Goal: Browse casually: Explore the website without a specific task or goal

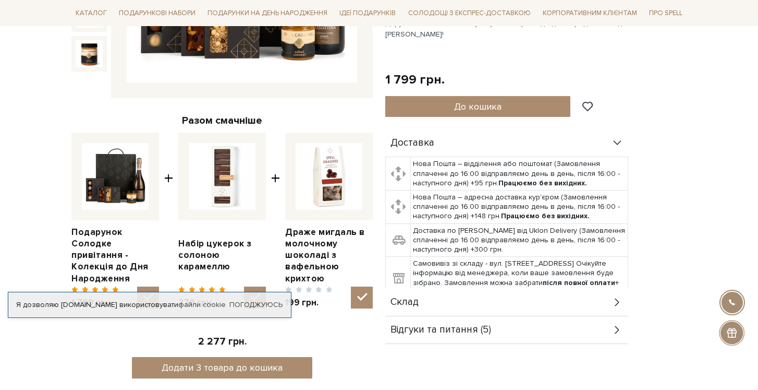
scroll to position [218, 0]
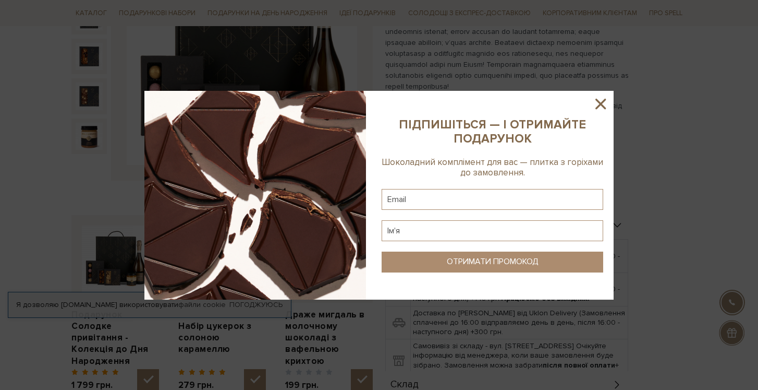
click at [603, 104] on icon at bounding box center [601, 104] width 18 height 18
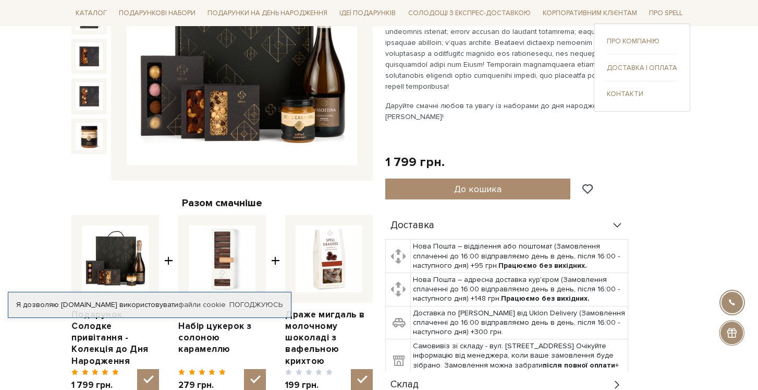
click at [628, 96] on link "Контакти" at bounding box center [642, 93] width 70 height 9
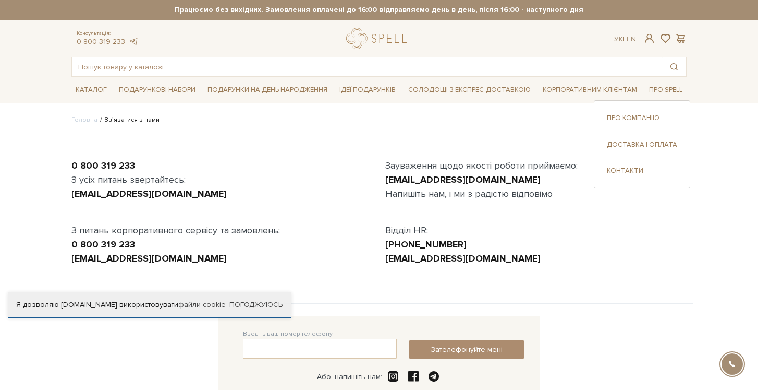
click at [635, 147] on link "Доставка і оплата" at bounding box center [642, 144] width 70 height 9
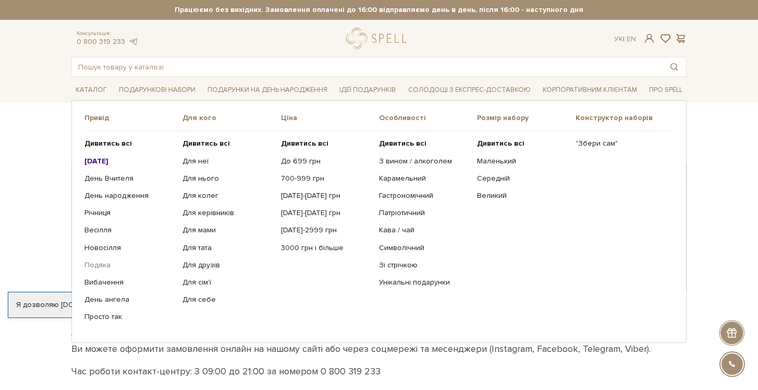
click at [97, 267] on link "Подяка" at bounding box center [129, 264] width 90 height 9
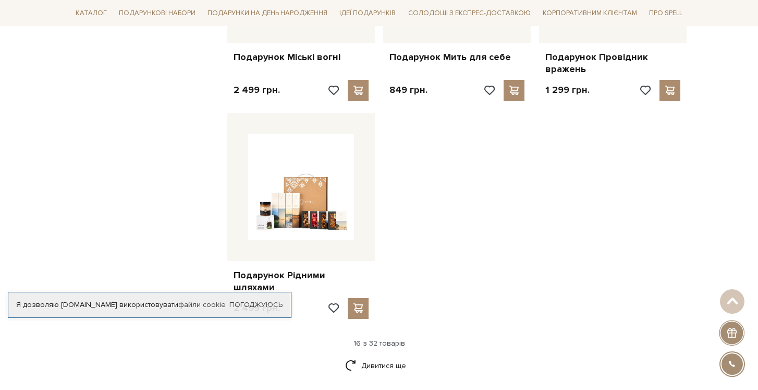
scroll to position [1182, 0]
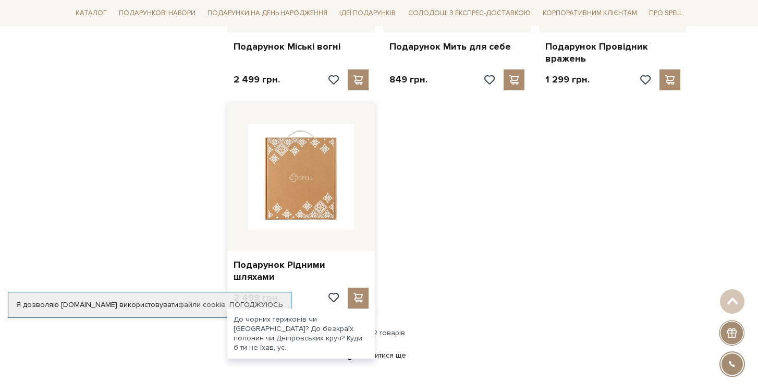
click at [295, 190] on img at bounding box center [301, 177] width 106 height 106
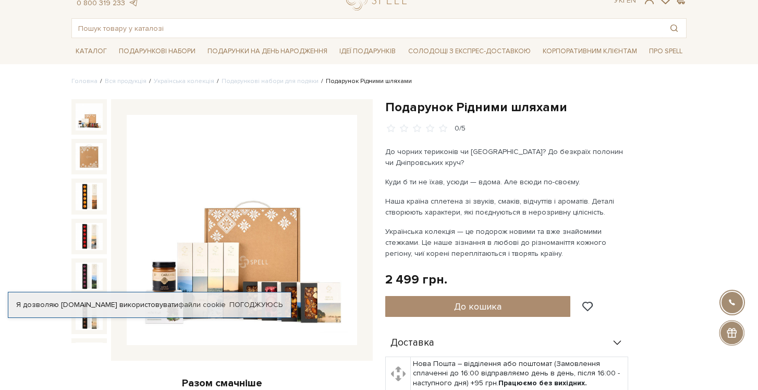
scroll to position [41, 0]
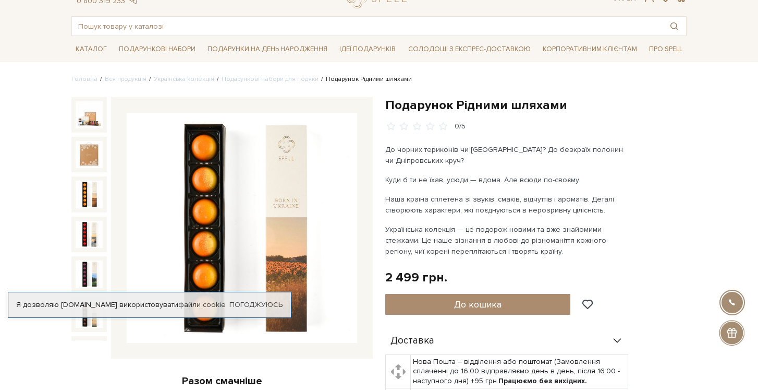
click at [77, 189] on img at bounding box center [89, 193] width 27 height 27
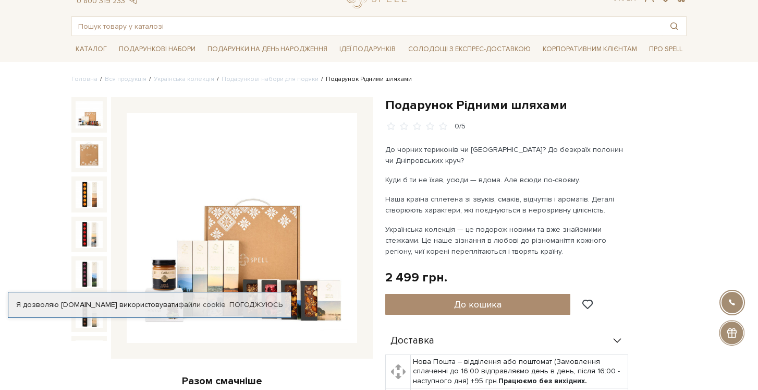
click at [89, 119] on img at bounding box center [89, 114] width 27 height 27
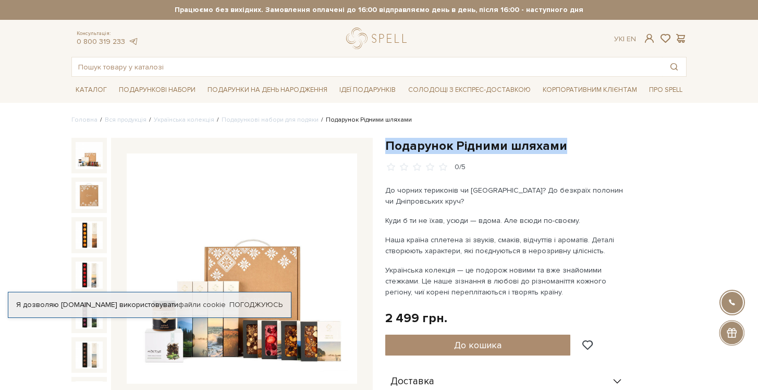
drag, startPoint x: 387, startPoint y: 142, endPoint x: 602, endPoint y: 150, distance: 214.5
click at [602, 150] on h1 "Подарунок Рідними шляхами" at bounding box center [535, 146] width 301 height 16
copy h1 "Подарунок Рідними шляхами"
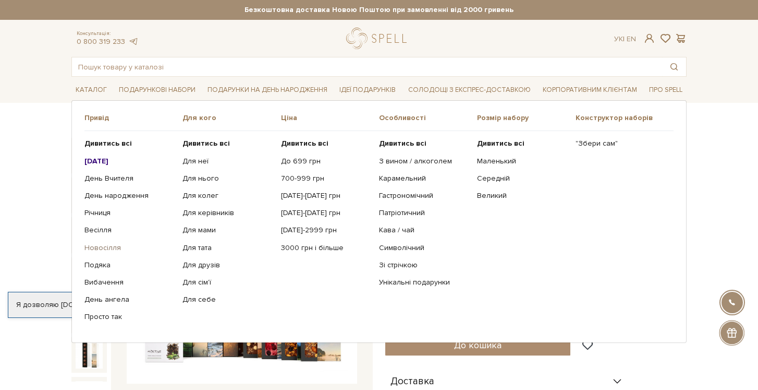
click at [99, 245] on link "Новосілля" at bounding box center [129, 247] width 90 height 9
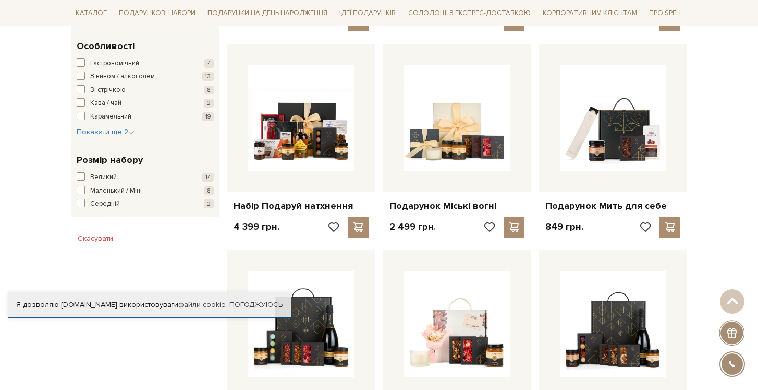
scroll to position [586, 0]
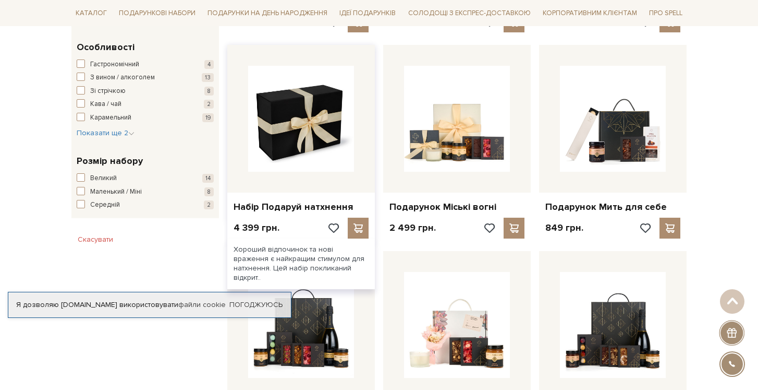
click at [292, 132] on img at bounding box center [301, 119] width 106 height 106
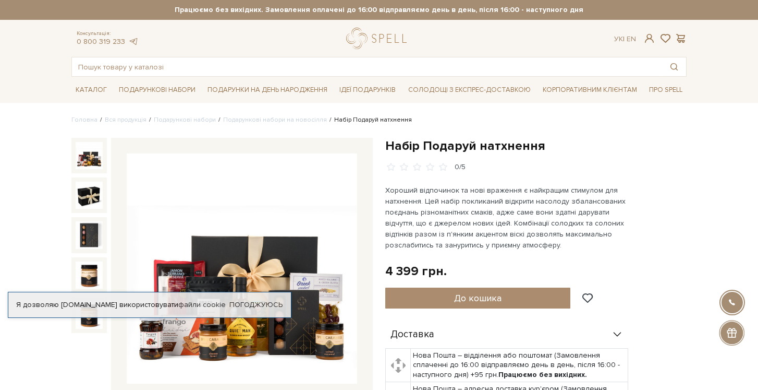
click at [94, 154] on img at bounding box center [89, 155] width 27 height 27
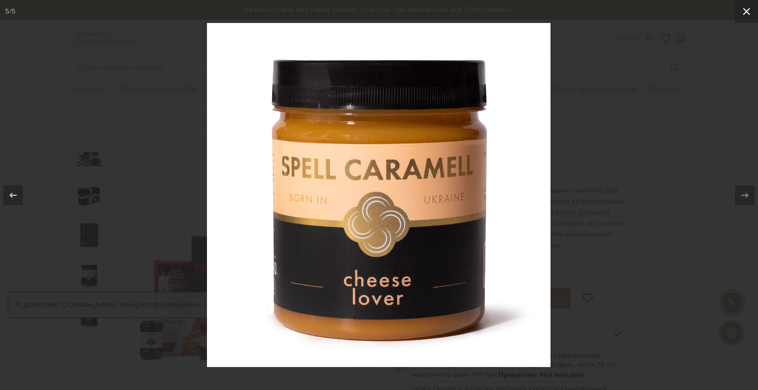
click at [748, 14] on icon at bounding box center [746, 11] width 13 height 13
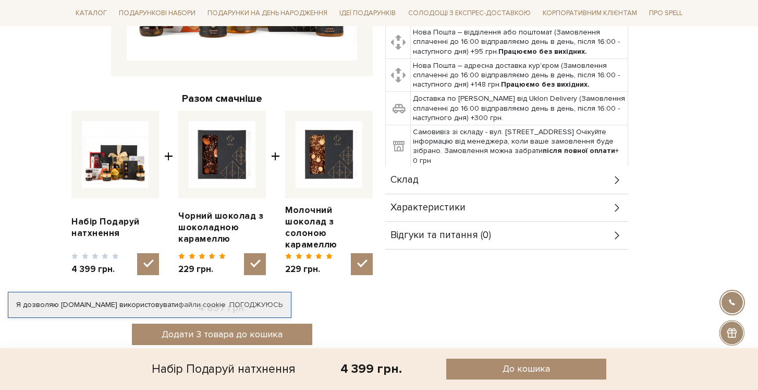
scroll to position [317, 0]
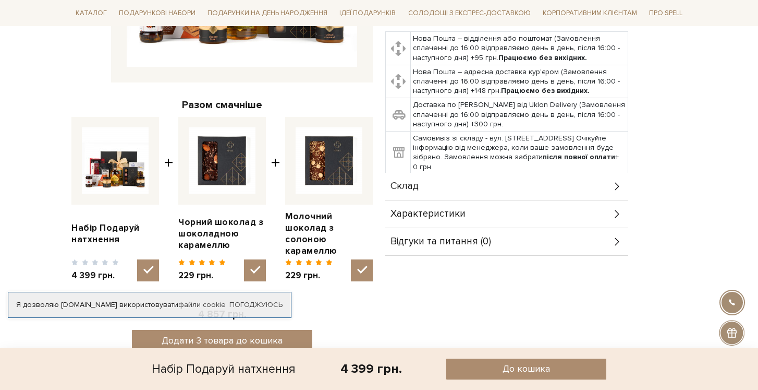
click at [468, 183] on div "Склад" at bounding box center [506, 186] width 243 height 27
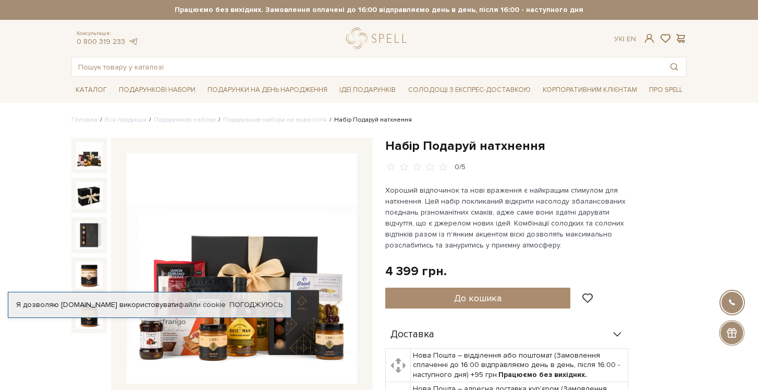
scroll to position [0, 0]
drag, startPoint x: 386, startPoint y: 144, endPoint x: 547, endPoint y: 141, distance: 160.6
click at [547, 141] on h1 "Набір Подаруй натхнення" at bounding box center [535, 146] width 301 height 16
copy h1 "Набір Подаруй натхнення"
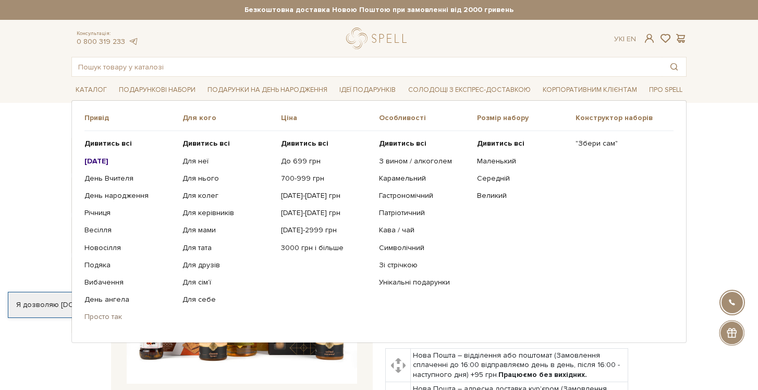
click at [104, 313] on link "Просто так" at bounding box center [129, 316] width 90 height 9
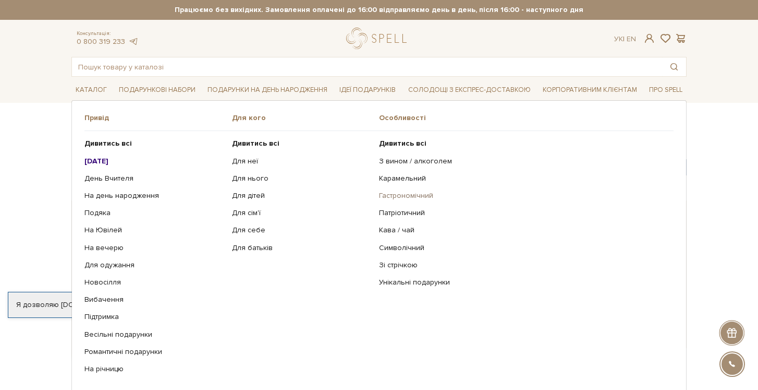
click at [393, 195] on link "Гастрономічний" at bounding box center [522, 195] width 287 height 9
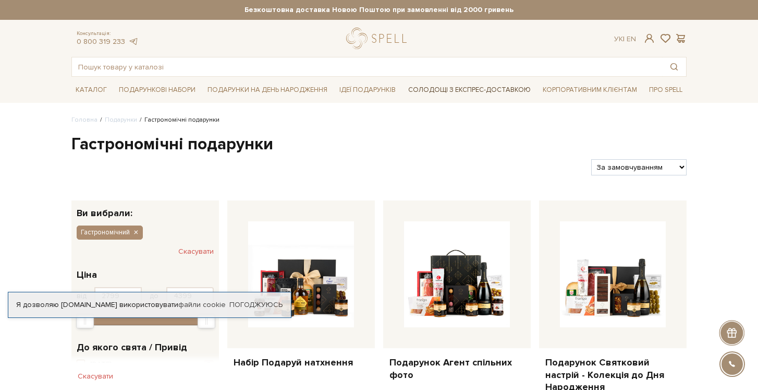
click at [441, 87] on link "Солодощі з експрес-доставкою" at bounding box center [469, 90] width 131 height 18
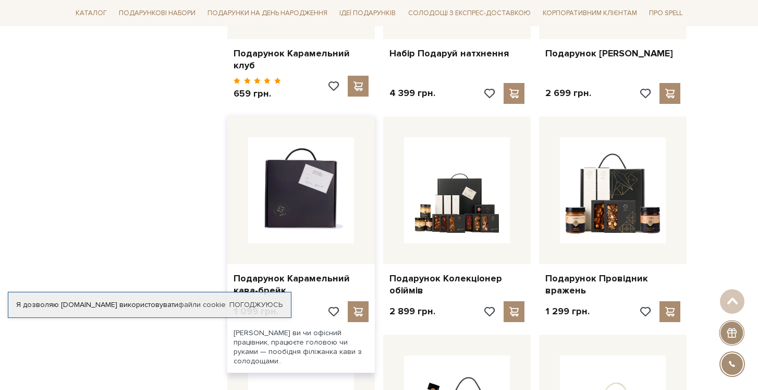
scroll to position [337, 0]
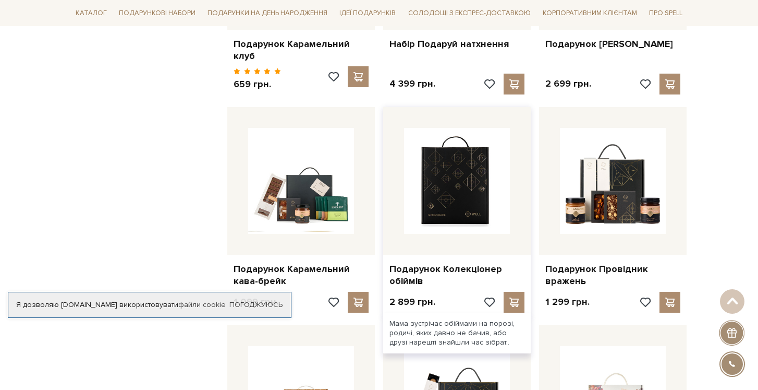
click at [450, 198] on img at bounding box center [457, 181] width 106 height 106
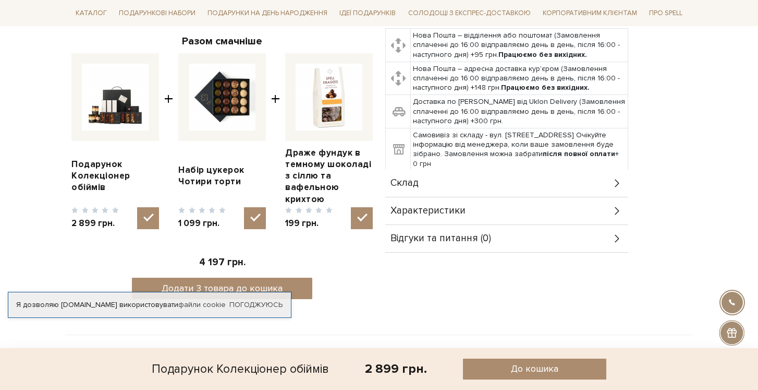
scroll to position [406, 0]
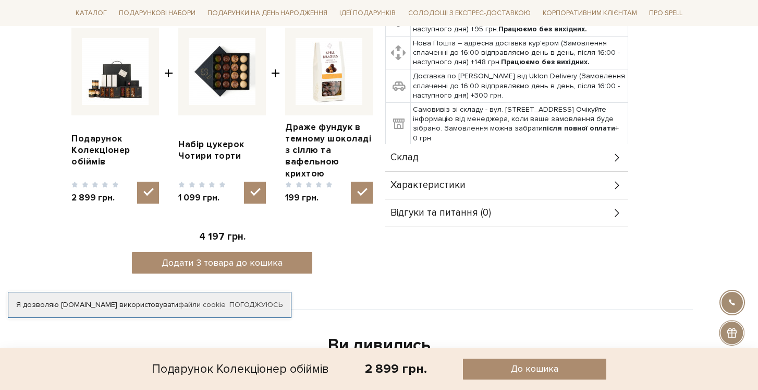
click at [443, 155] on div "Склад" at bounding box center [506, 157] width 243 height 27
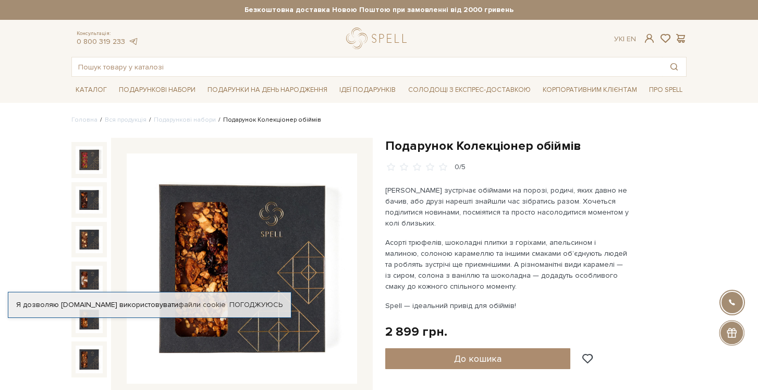
scroll to position [0, 0]
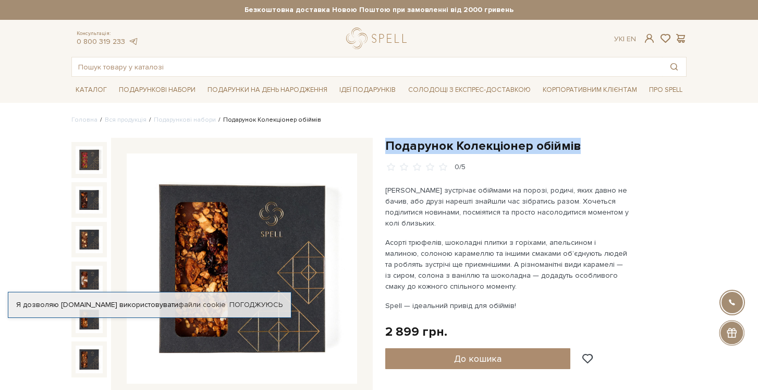
drag, startPoint x: 387, startPoint y: 147, endPoint x: 583, endPoint y: 145, distance: 195.5
click at [583, 145] on h1 "Подарунок Колекціонер обіймів" at bounding box center [535, 146] width 301 height 16
copy h1 "Подарунок Колекціонер обіймів"
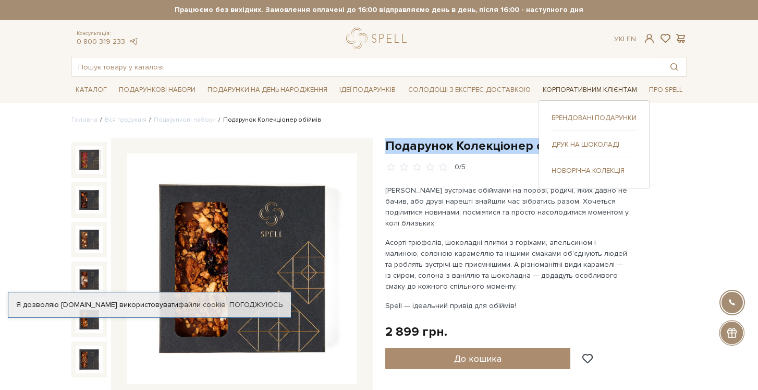
click at [585, 91] on link "Корпоративним клієнтам" at bounding box center [590, 90] width 103 height 16
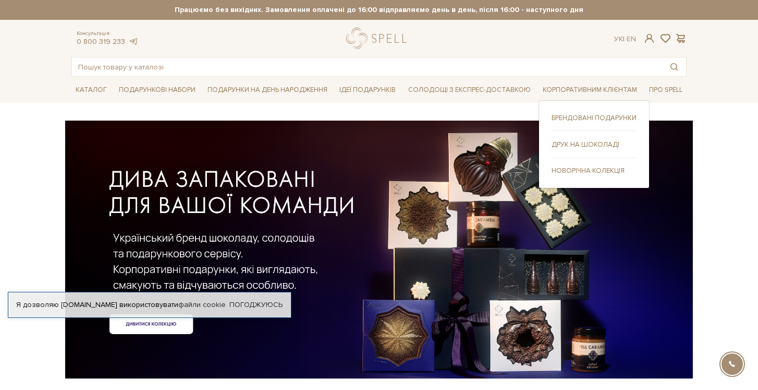
click at [578, 122] on link "Брендовані подарунки" at bounding box center [594, 117] width 85 height 9
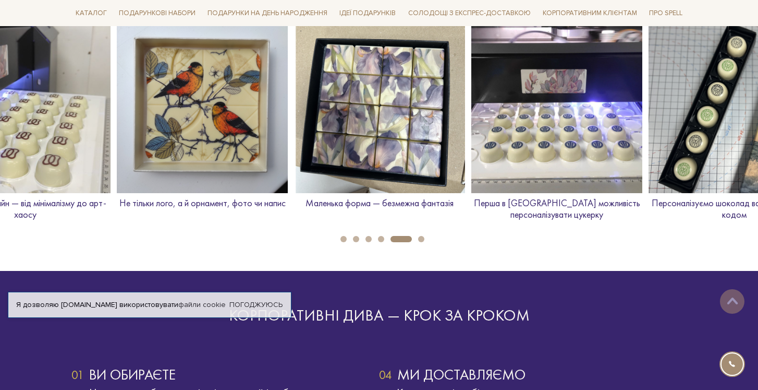
scroll to position [1549, 0]
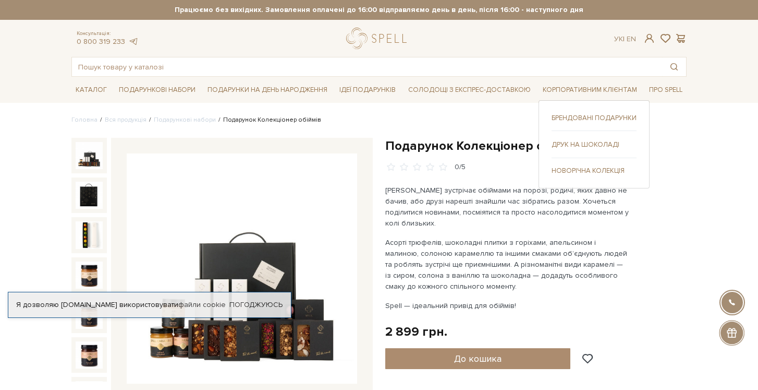
click at [571, 169] on link "Новорічна колекція" at bounding box center [594, 170] width 85 height 9
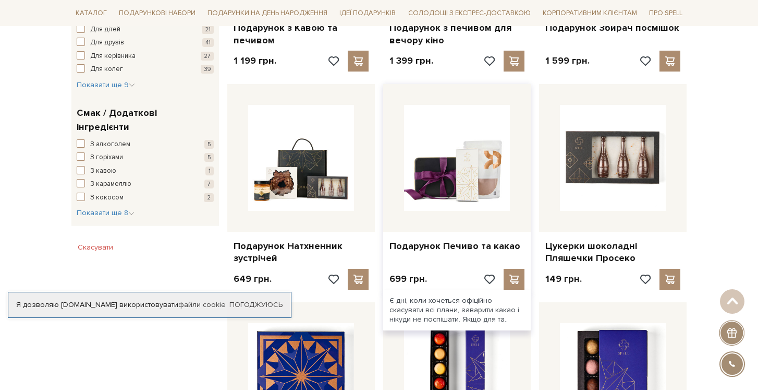
scroll to position [594, 0]
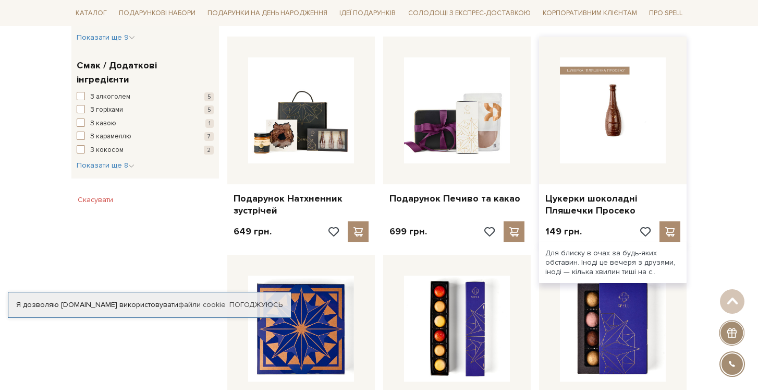
click at [610, 121] on img at bounding box center [613, 110] width 106 height 106
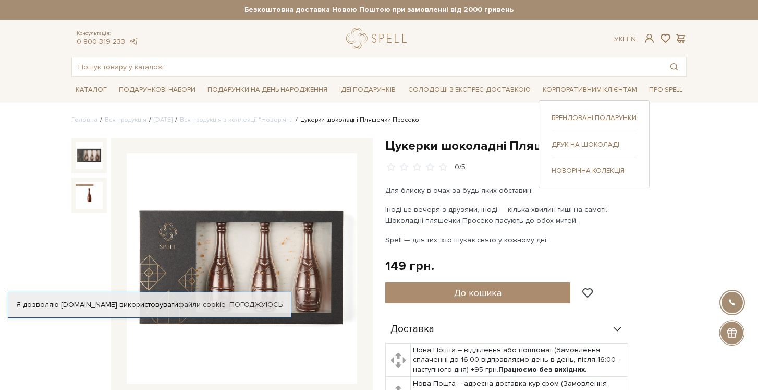
click at [586, 141] on link "Друк на шоколаді" at bounding box center [594, 144] width 85 height 9
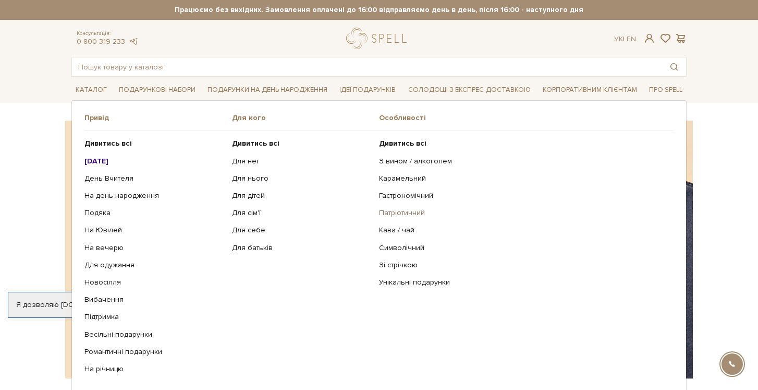
click at [410, 213] on link "Патріотичний" at bounding box center [522, 212] width 287 height 9
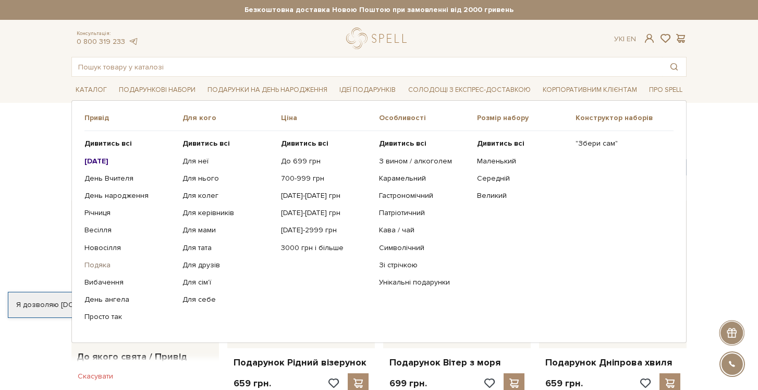
click at [98, 262] on link "Подяка" at bounding box center [129, 264] width 90 height 9
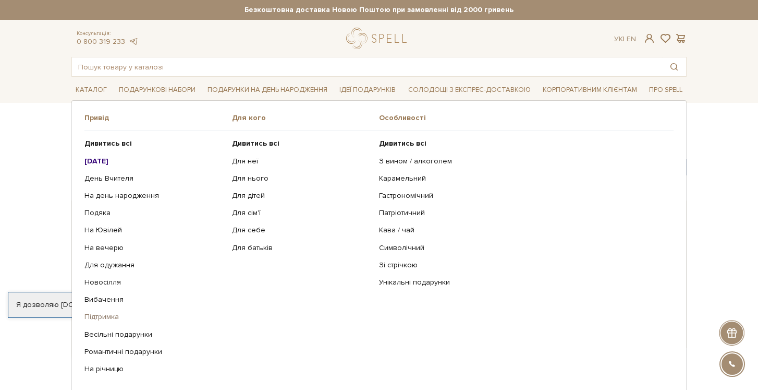
click at [104, 314] on link "Підтримка" at bounding box center [154, 316] width 140 height 9
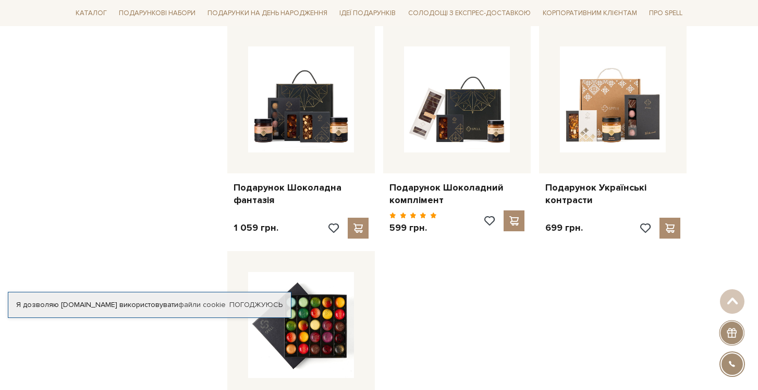
scroll to position [806, 0]
